Goal: Transaction & Acquisition: Purchase product/service

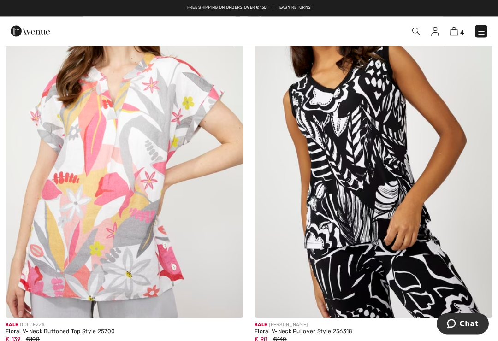
scroll to position [6393, 0]
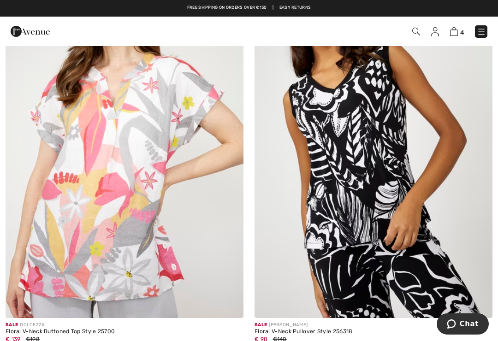
click at [442, 138] on img at bounding box center [374, 139] width 238 height 357
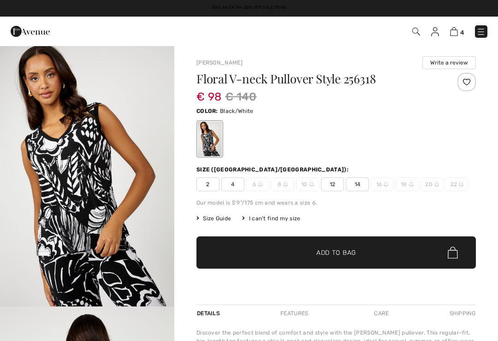
checkbox input "true"
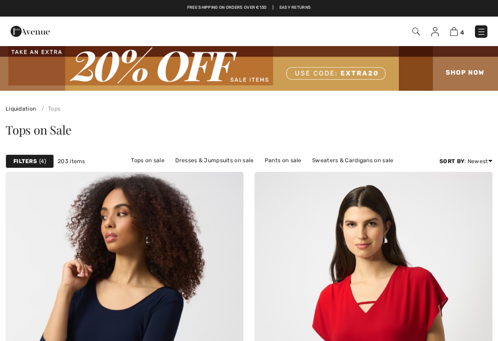
checkbox input "true"
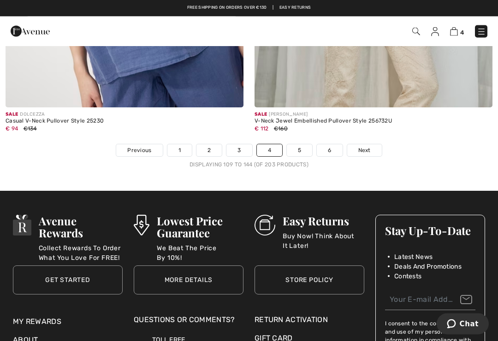
scroll to position [7391, 0]
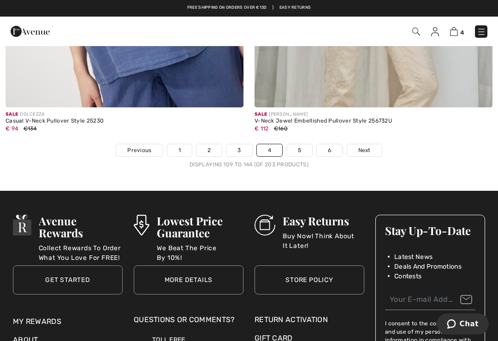
click at [367, 144] on link "Next" at bounding box center [364, 150] width 35 height 12
click at [371, 144] on link "Next" at bounding box center [364, 150] width 35 height 12
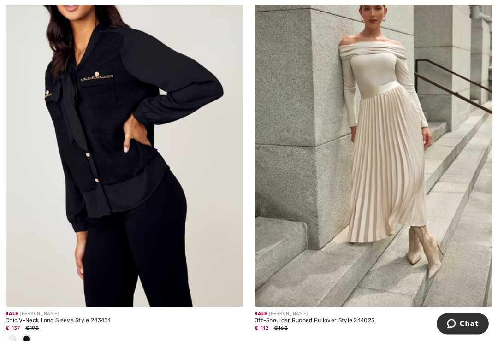
scroll to position [3132, 0]
click at [69, 174] on img at bounding box center [125, 128] width 238 height 357
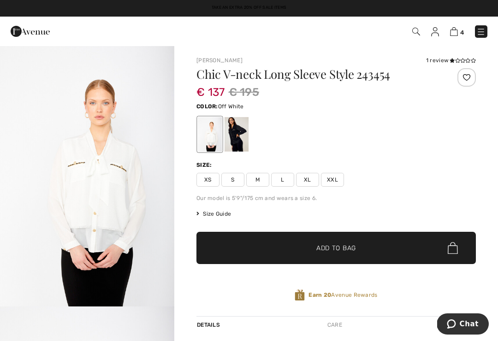
click at [249, 138] on div at bounding box center [237, 134] width 24 height 35
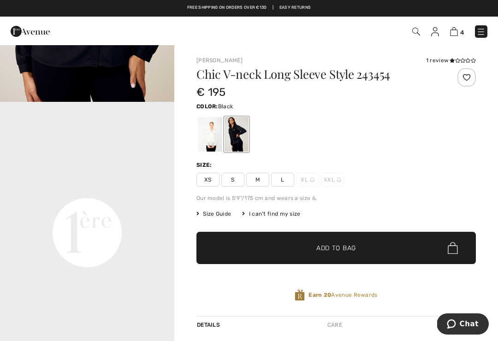
scroll to position [470, 0]
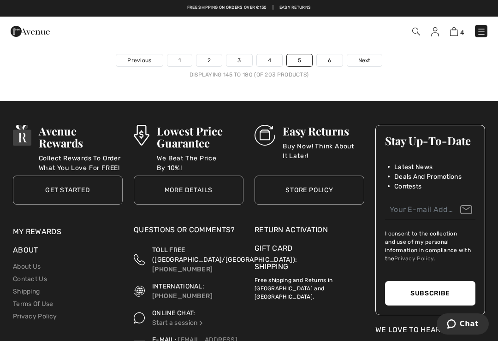
scroll to position [7619, 0]
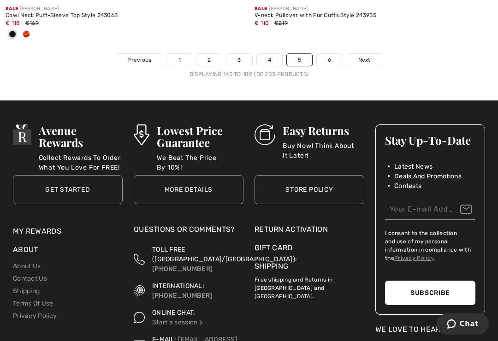
click at [370, 56] on span "Next" at bounding box center [365, 60] width 12 height 8
click at [374, 54] on link "Next" at bounding box center [364, 60] width 35 height 12
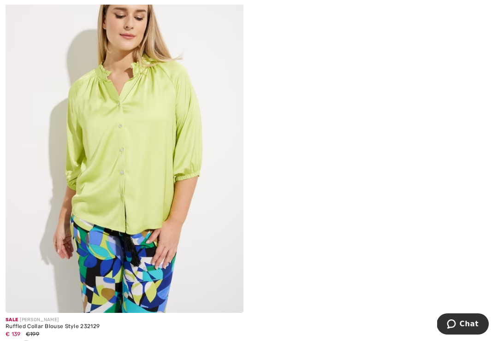
scroll to position [4835, 0]
